Goal: Task Accomplishment & Management: Manage account settings

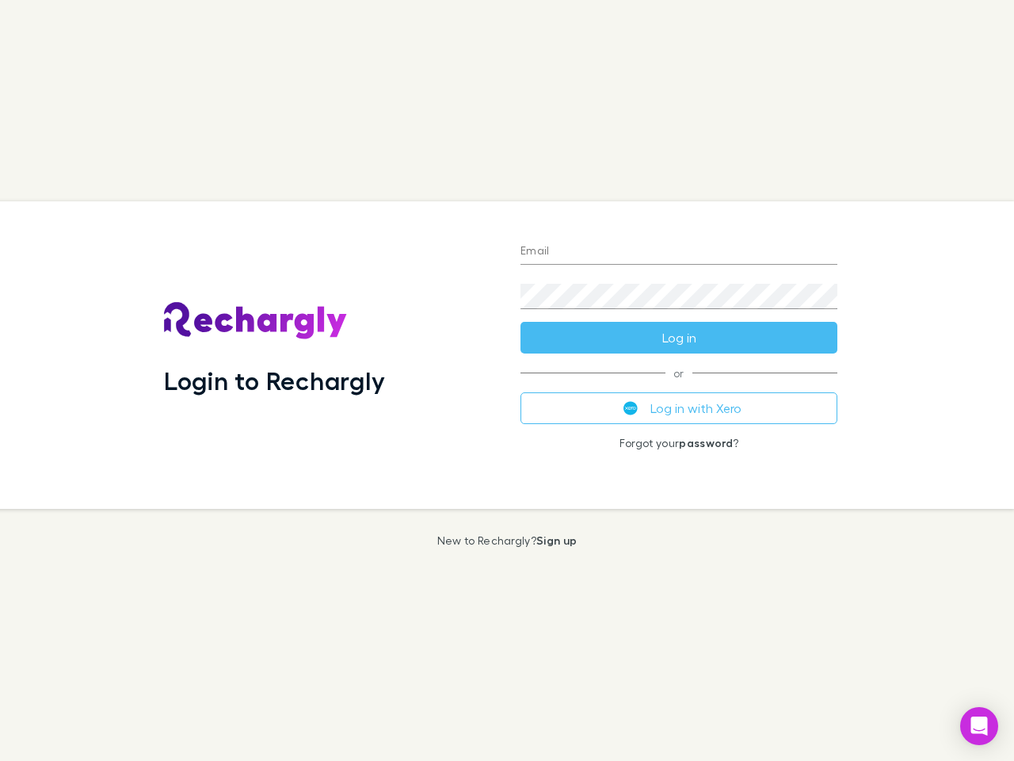
click at [507, 380] on div "Login to Rechargly" at bounding box center [329, 354] width 357 height 307
click at [679, 252] on input "Email" at bounding box center [679, 251] width 317 height 25
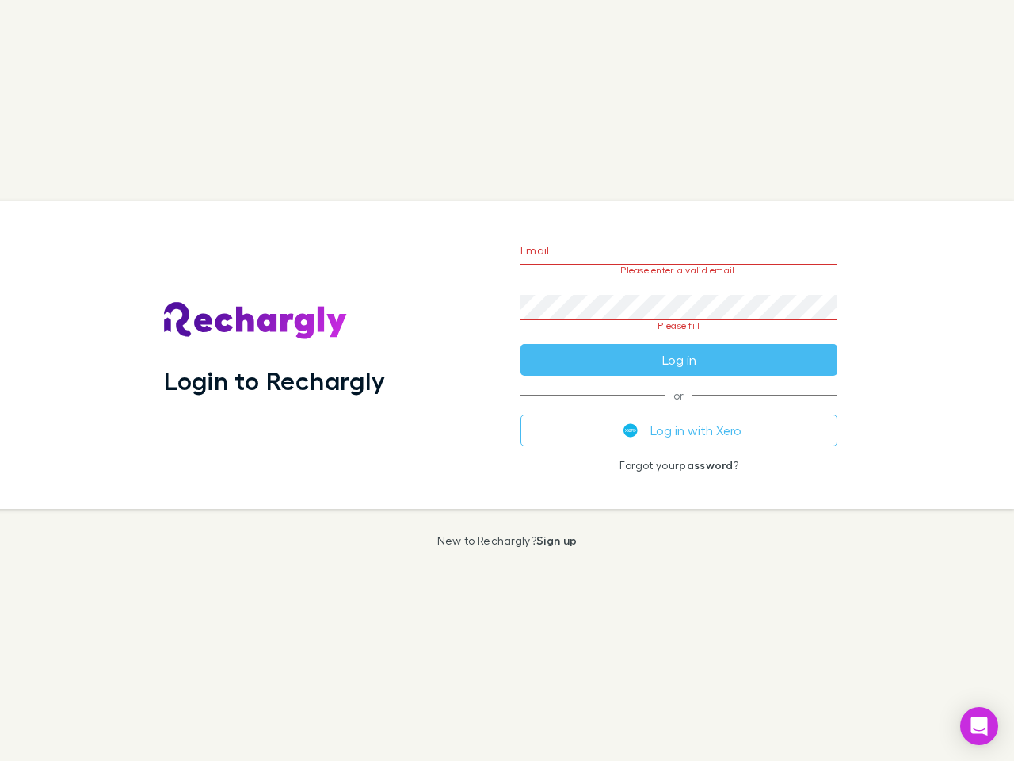
click at [679, 338] on form "Email Please enter a valid email. Password Please fill Log in" at bounding box center [679, 301] width 317 height 149
click at [679, 408] on div "Email Please enter a valid email. Password Please fill Log in or Log in with Xe…" at bounding box center [679, 354] width 342 height 307
click at [980, 726] on icon "Open Intercom Messenger" at bounding box center [980, 725] width 17 height 19
